Goal: Task Accomplishment & Management: Complete application form

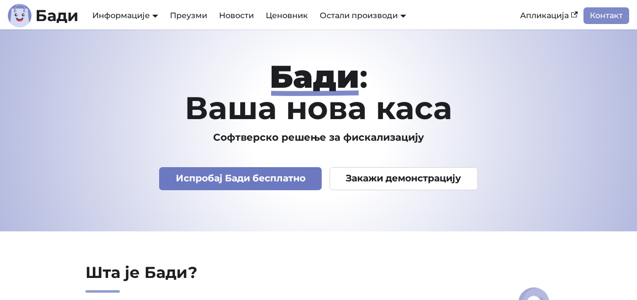
click at [286, 184] on link "Испробај Бади бесплатно" at bounding box center [240, 178] width 162 height 23
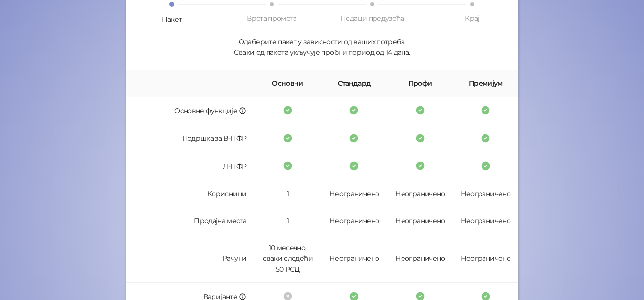
scroll to position [101, 0]
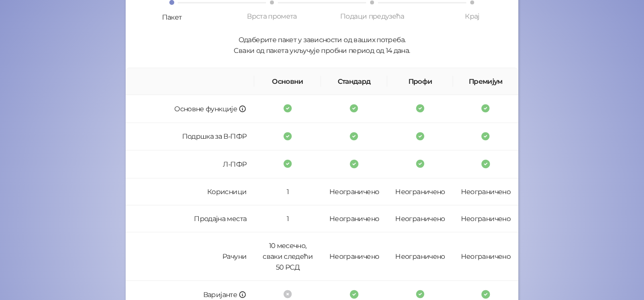
click at [270, 3] on span at bounding box center [272, 2] width 4 height 4
click at [287, 134] on icon at bounding box center [287, 136] width 8 height 8
click at [286, 166] on icon at bounding box center [287, 164] width 8 height 8
